Goal: Transaction & Acquisition: Purchase product/service

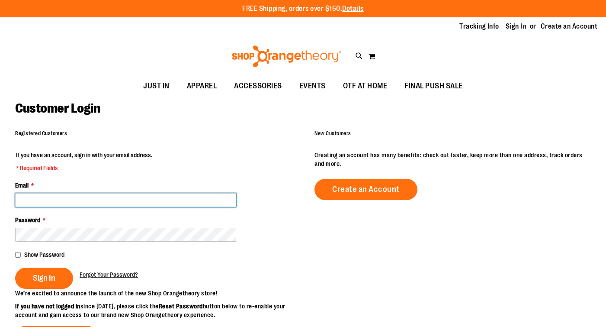
click at [55, 201] on input "Email *" at bounding box center [125, 200] width 221 height 14
type input "**********"
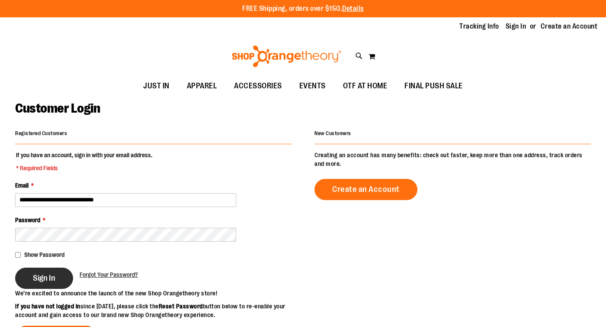
click at [48, 275] on span "Sign In" at bounding box center [44, 278] width 22 height 10
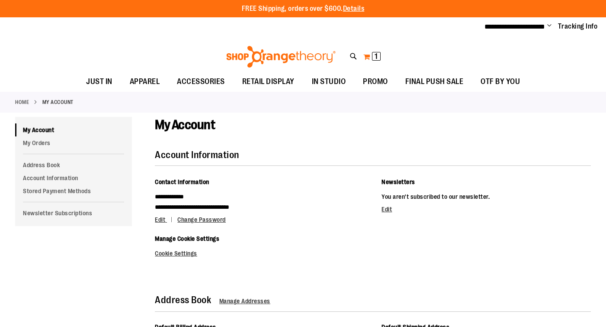
click at [369, 53] on button "My Cart 1 1 items" at bounding box center [372, 57] width 18 height 14
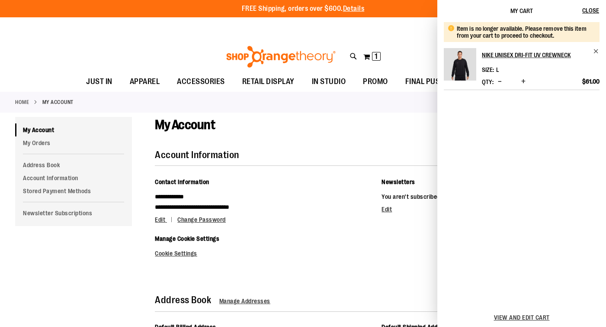
click at [472, 61] on img "Product" at bounding box center [460, 64] width 32 height 32
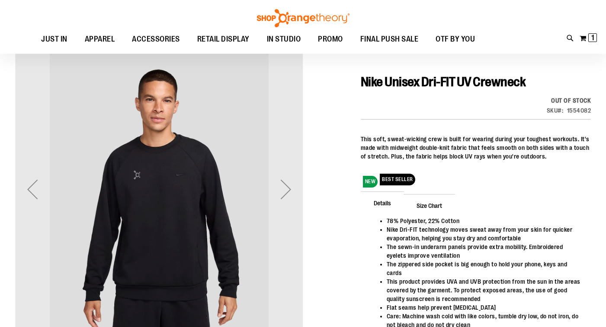
scroll to position [81, 0]
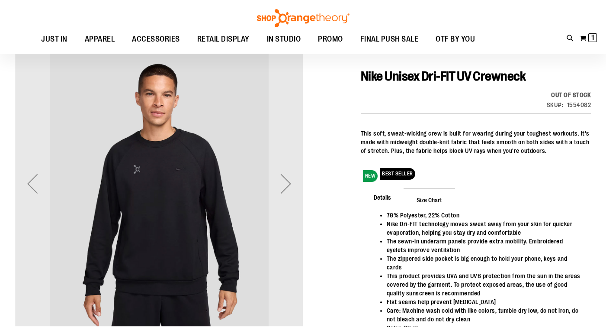
click at [354, 205] on div at bounding box center [303, 215] width 576 height 353
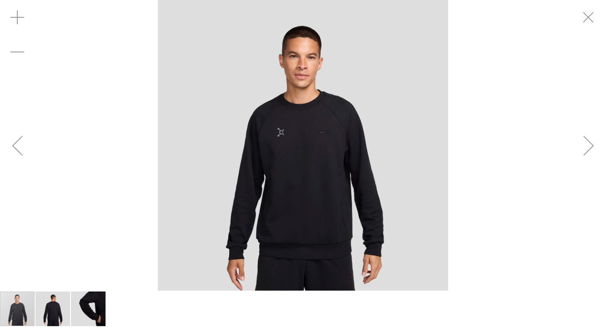
scroll to position [76, 0]
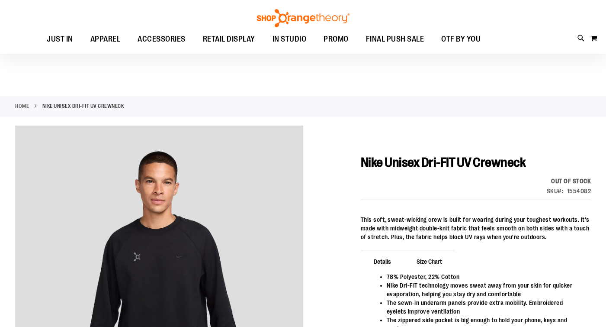
scroll to position [76, 0]
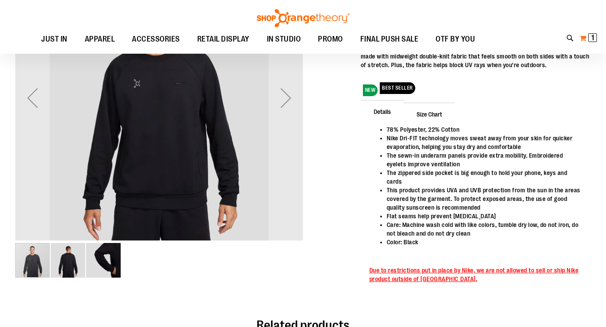
click at [586, 36] on button "My Cart 1 1 items" at bounding box center [588, 38] width 18 height 14
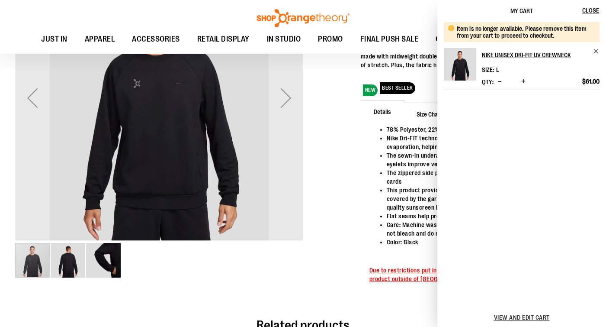
click at [498, 80] on span "Decrease product quantity" at bounding box center [500, 81] width 4 height 9
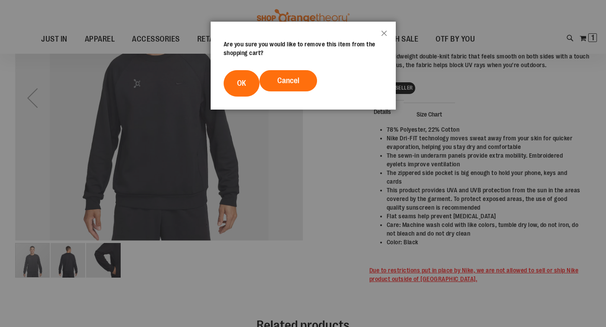
click at [223, 83] on footer "Cancel OK" at bounding box center [303, 83] width 185 height 52
click at [236, 87] on button "OK" at bounding box center [242, 83] width 36 height 26
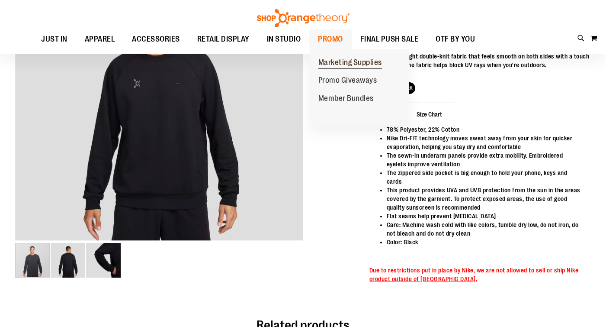
click at [317, 66] on link "Marketing Supplies" at bounding box center [350, 63] width 81 height 18
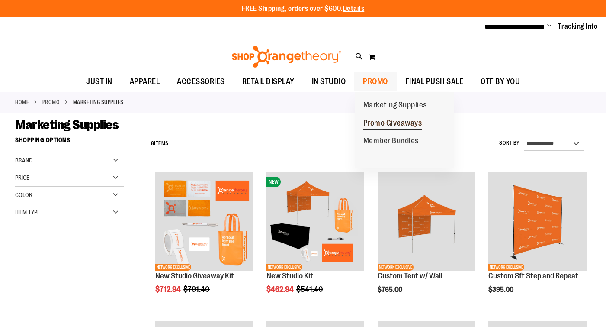
click at [373, 121] on span "Promo Giveaways" at bounding box center [392, 124] width 59 height 11
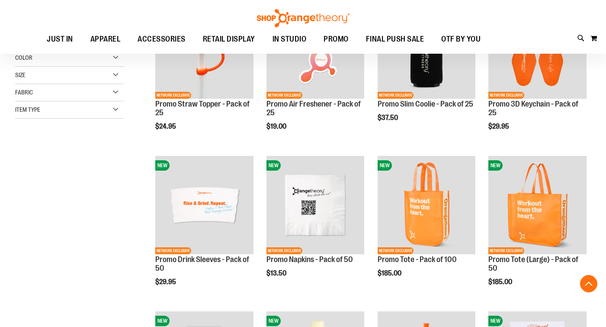
scroll to position [172, 0]
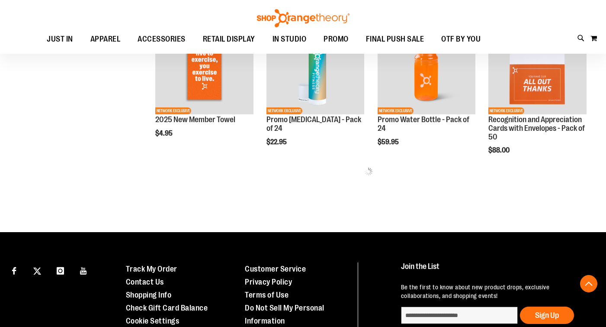
scroll to position [471, 0]
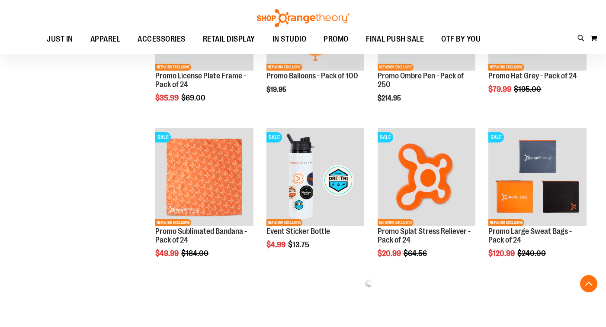
scroll to position [821, 0]
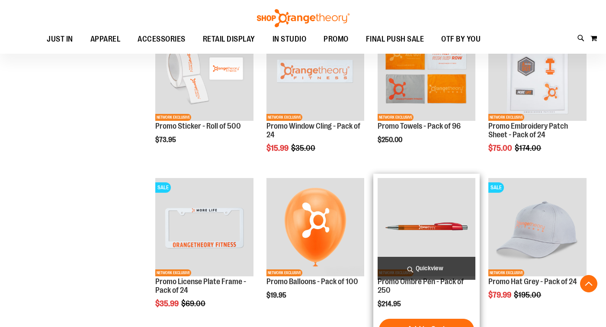
scroll to position [606, 0]
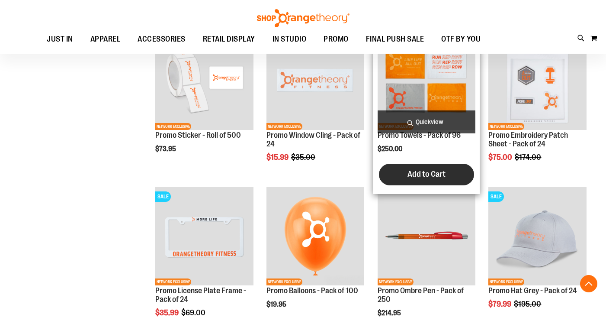
click at [404, 178] on button "Add to Cart" at bounding box center [426, 174] width 95 height 22
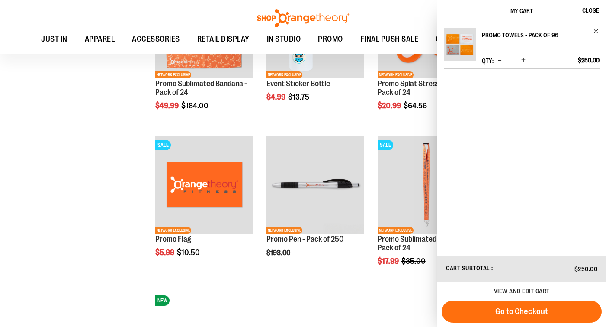
scroll to position [971, 0]
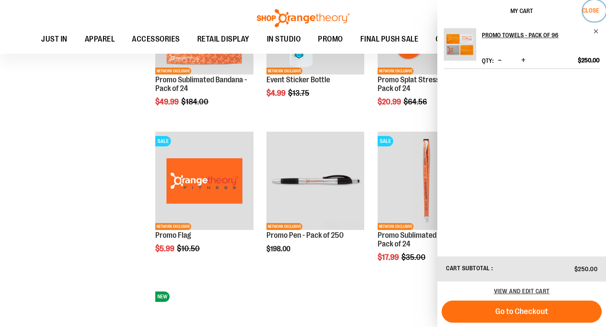
click at [590, 7] on span "Close" at bounding box center [590, 10] width 17 height 7
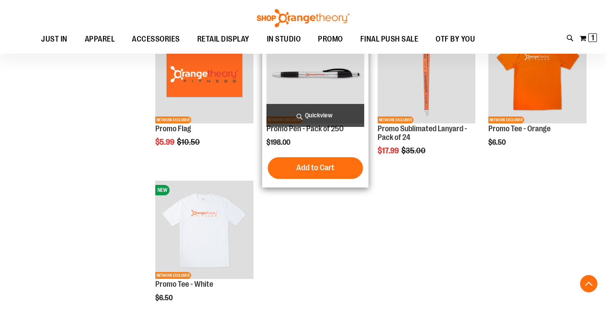
scroll to position [1080, 0]
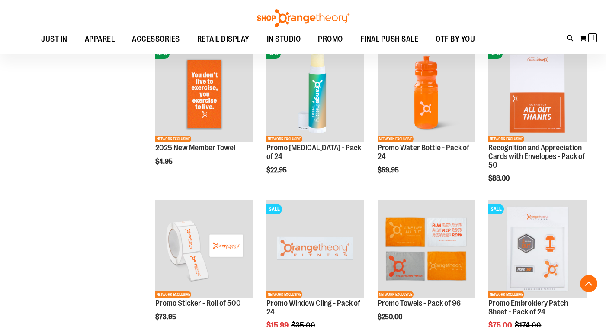
scroll to position [437, 0]
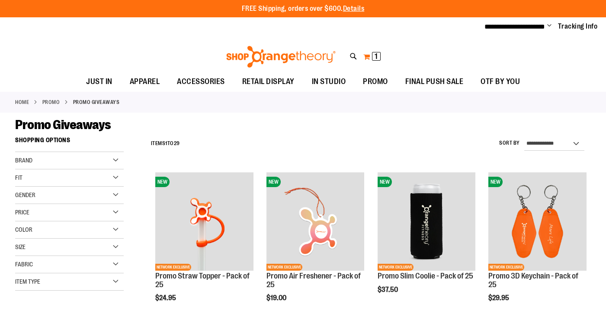
click at [370, 53] on button "My Cart 1 1 items" at bounding box center [372, 57] width 18 height 14
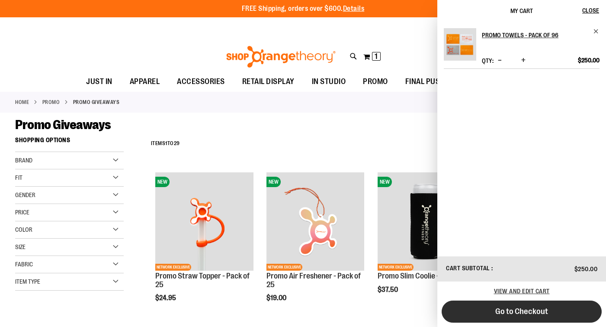
click at [555, 312] on button "Go to Checkout" at bounding box center [522, 311] width 160 height 22
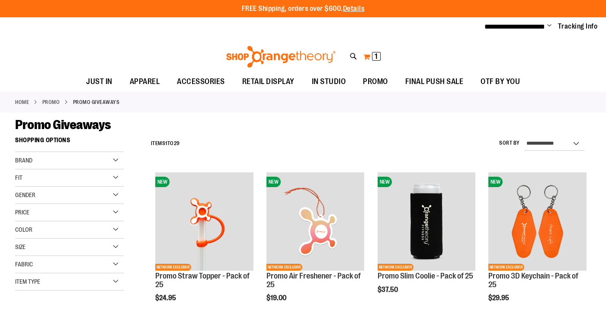
click at [373, 54] on span "1 1 items" at bounding box center [376, 56] width 9 height 9
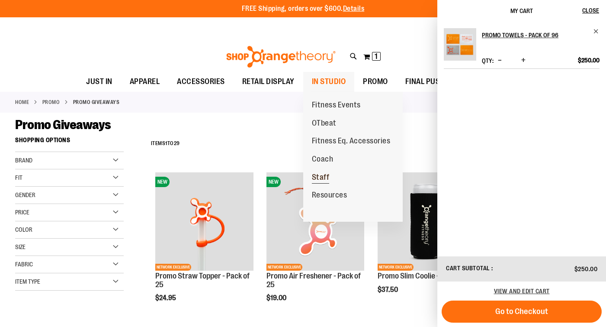
click at [317, 176] on span "Staff" at bounding box center [321, 178] width 18 height 11
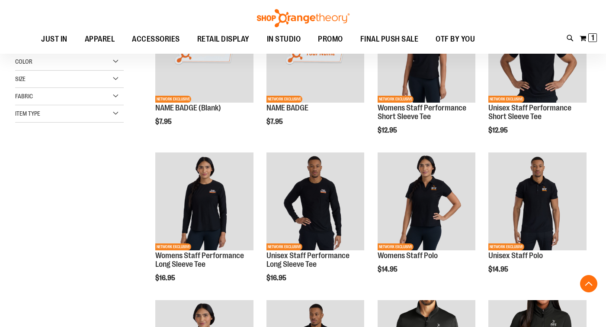
scroll to position [170, 0]
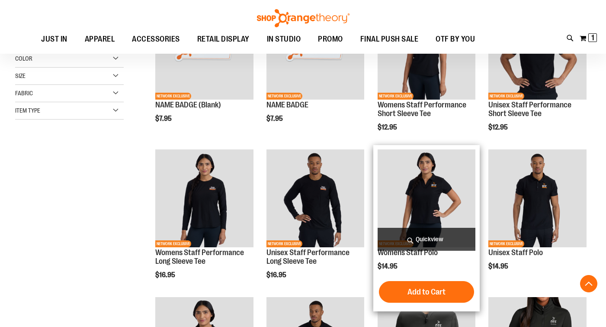
click at [417, 183] on img "product" at bounding box center [427, 198] width 98 height 98
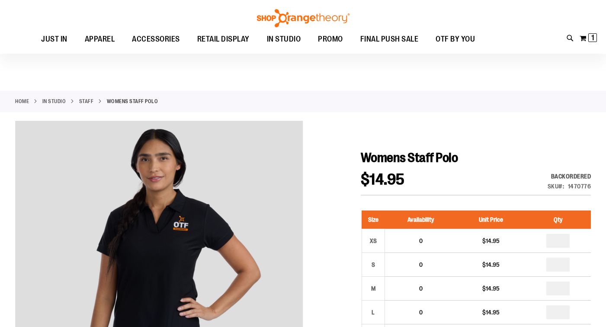
scroll to position [50, 0]
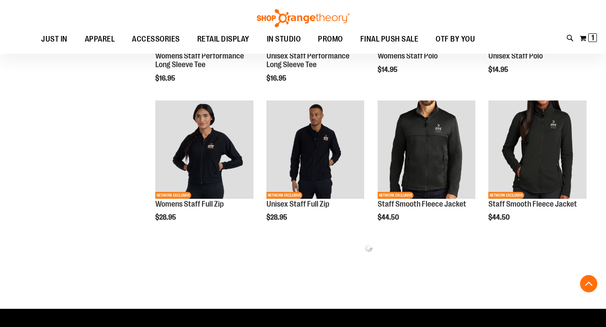
scroll to position [276, 0]
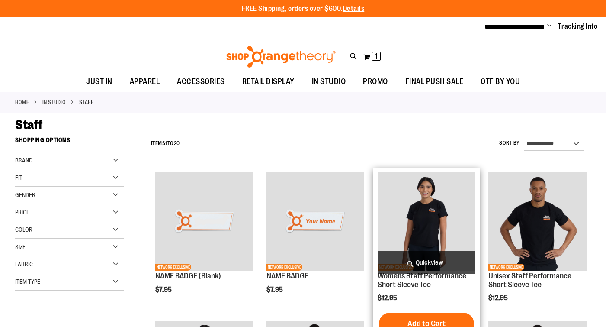
click at [407, 265] on span "Quickview" at bounding box center [427, 262] width 98 height 23
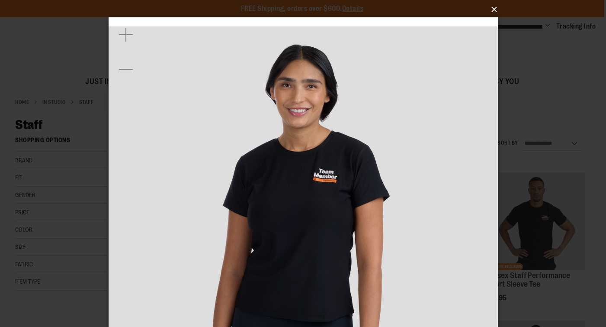
click at [493, 7] on button "×" at bounding box center [305, 9] width 389 height 19
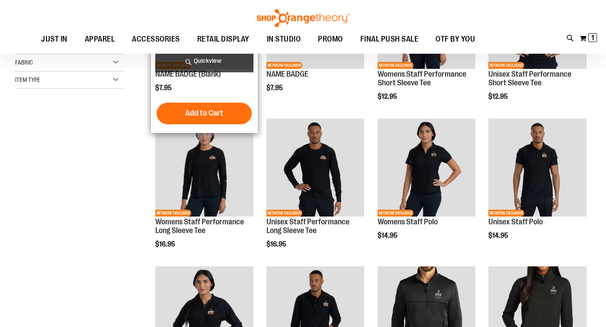
scroll to position [112, 0]
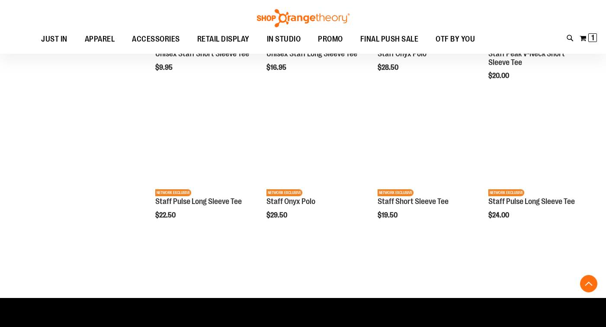
scroll to position [161, 0]
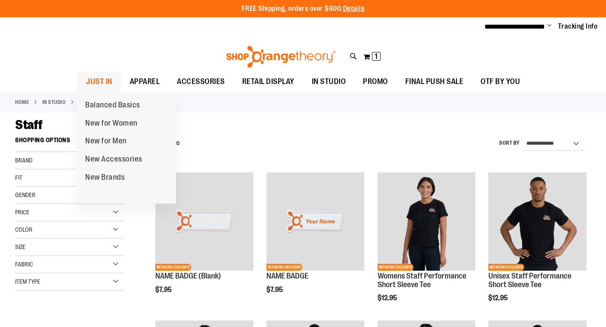
click at [109, 77] on span "JUST IN" at bounding box center [99, 81] width 26 height 19
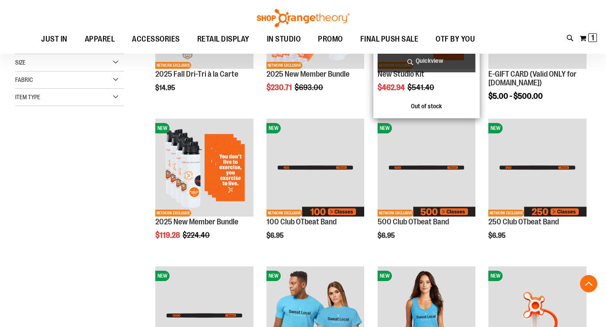
scroll to position [206, 0]
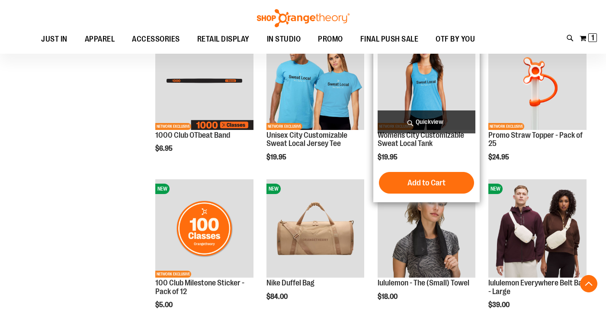
scroll to position [437, 0]
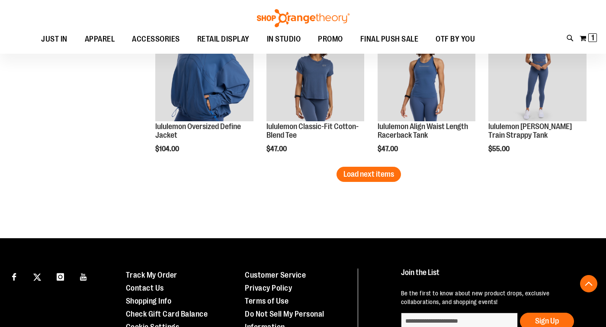
scroll to position [1335, 0]
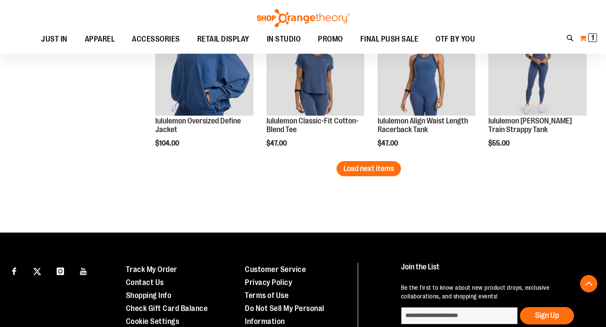
click at [596, 35] on span "1 1 items" at bounding box center [592, 37] width 9 height 9
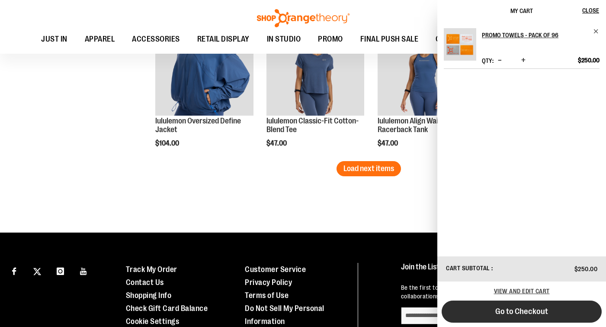
click at [497, 316] on button "Go to Checkout" at bounding box center [522, 311] width 160 height 22
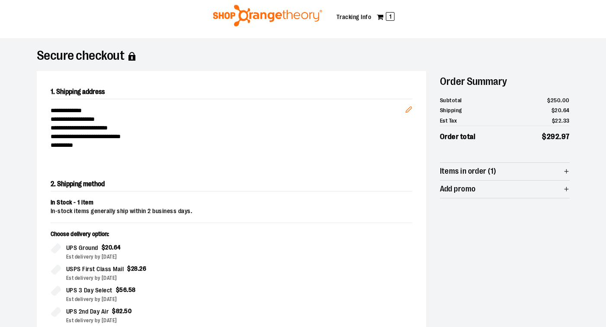
scroll to position [26, 0]
